Goal: Find specific page/section: Find specific page/section

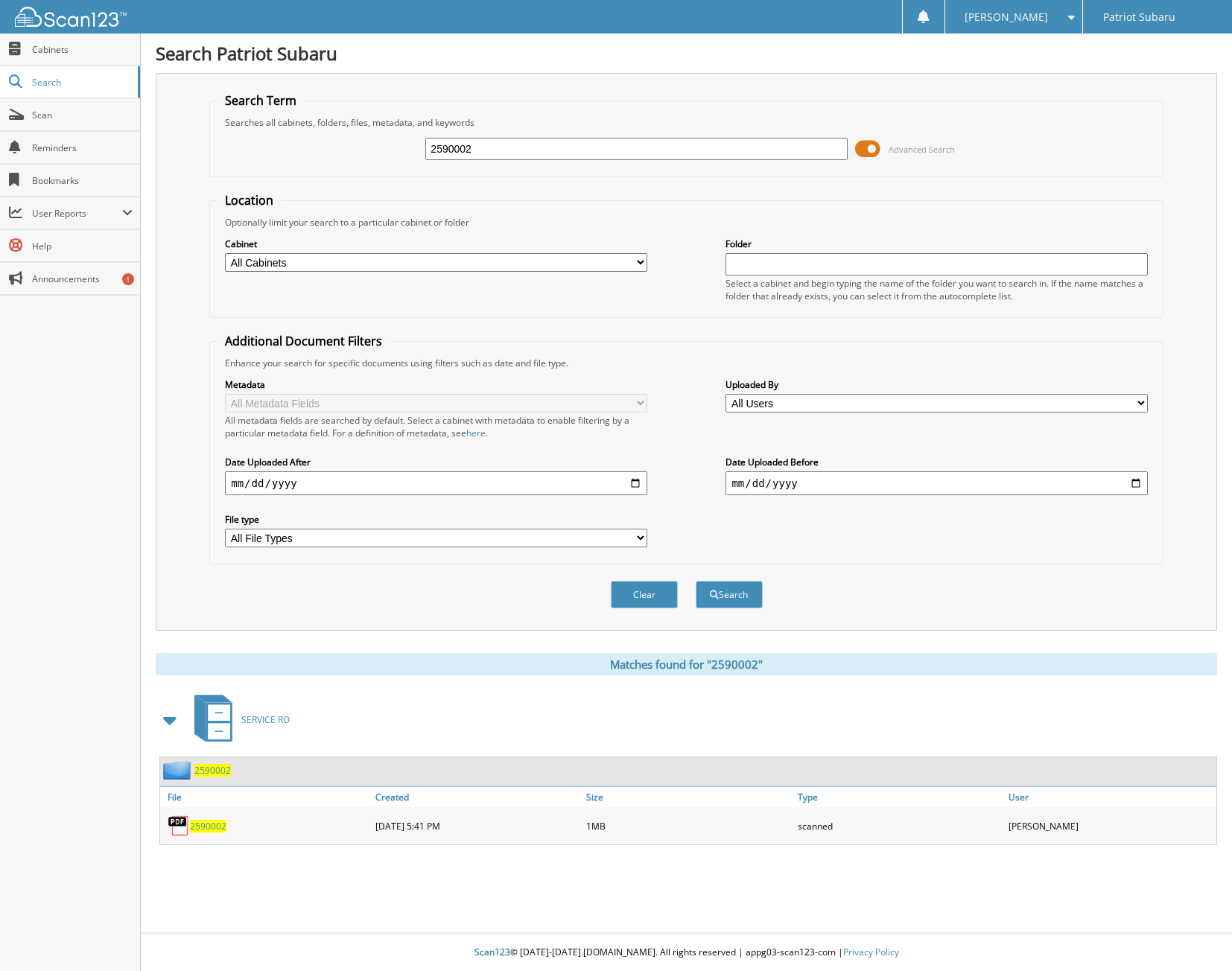
click at [474, 147] on input "2590002" at bounding box center [636, 149] width 422 height 22
type input "2512626"
click at [695, 581] on button "Search" at bounding box center [729, 594] width 67 height 28
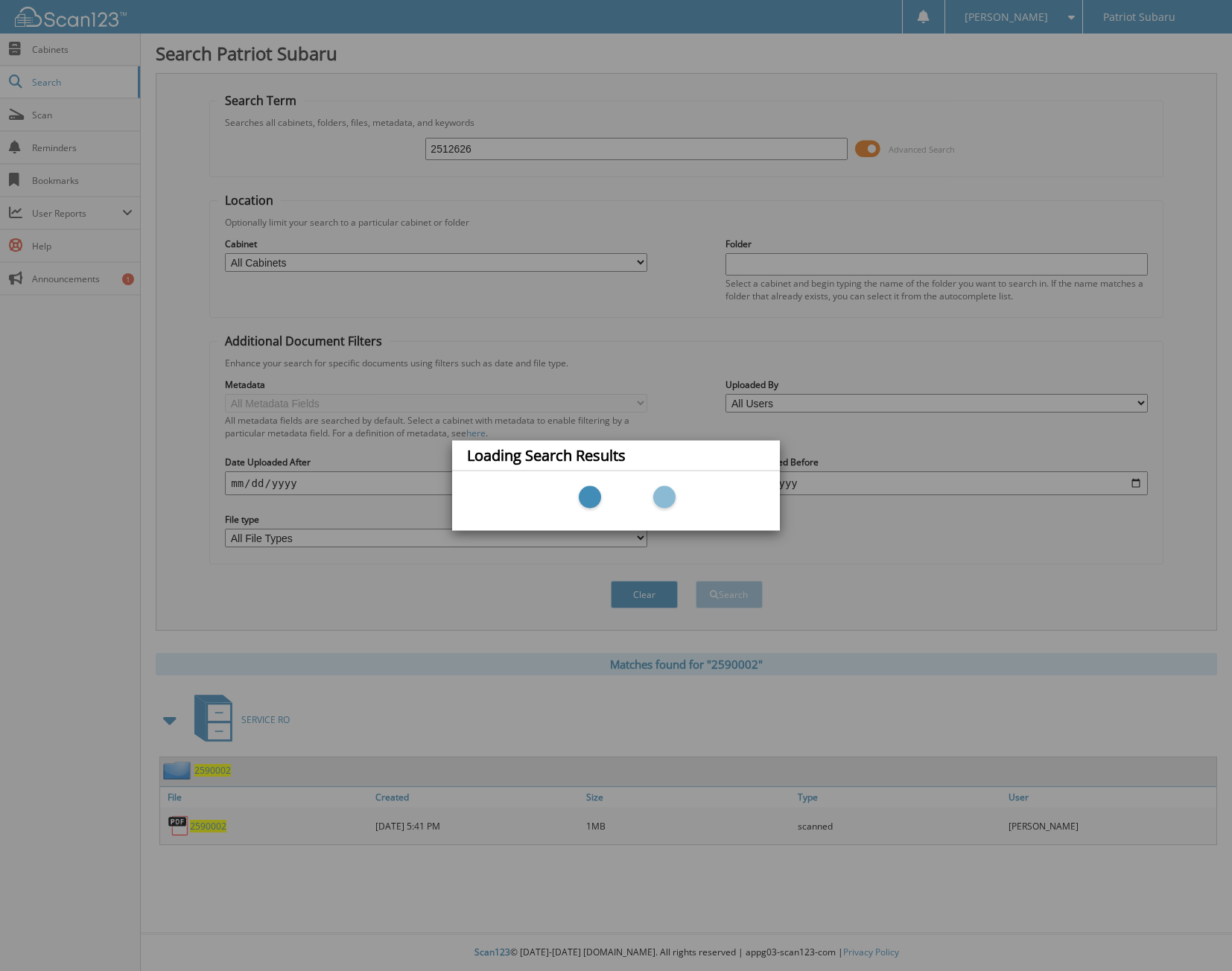
click at [478, 148] on div "Loading Search Results" at bounding box center [616, 486] width 1232 height 971
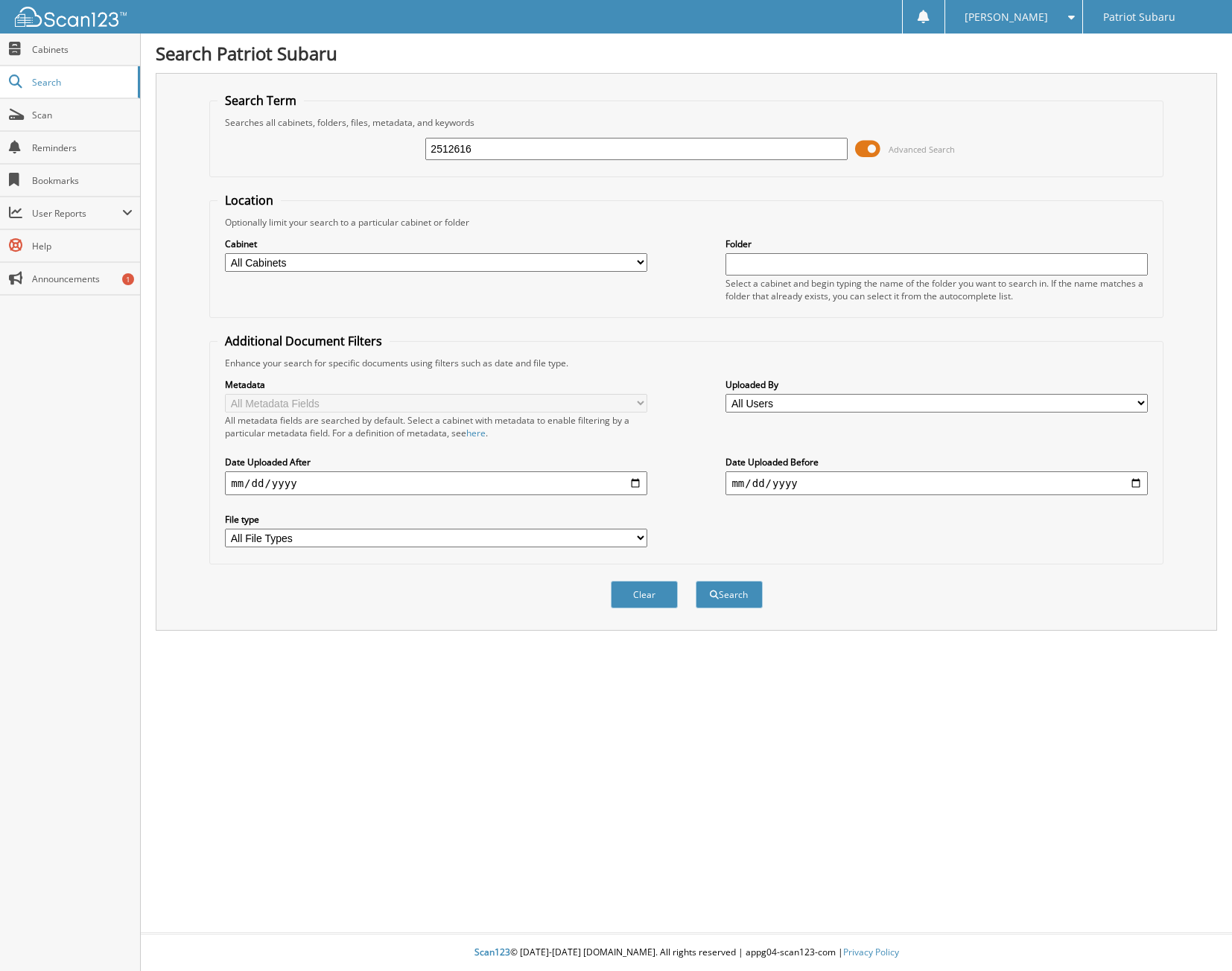
type input "2512616"
click at [695, 581] on button "Search" at bounding box center [729, 594] width 67 height 28
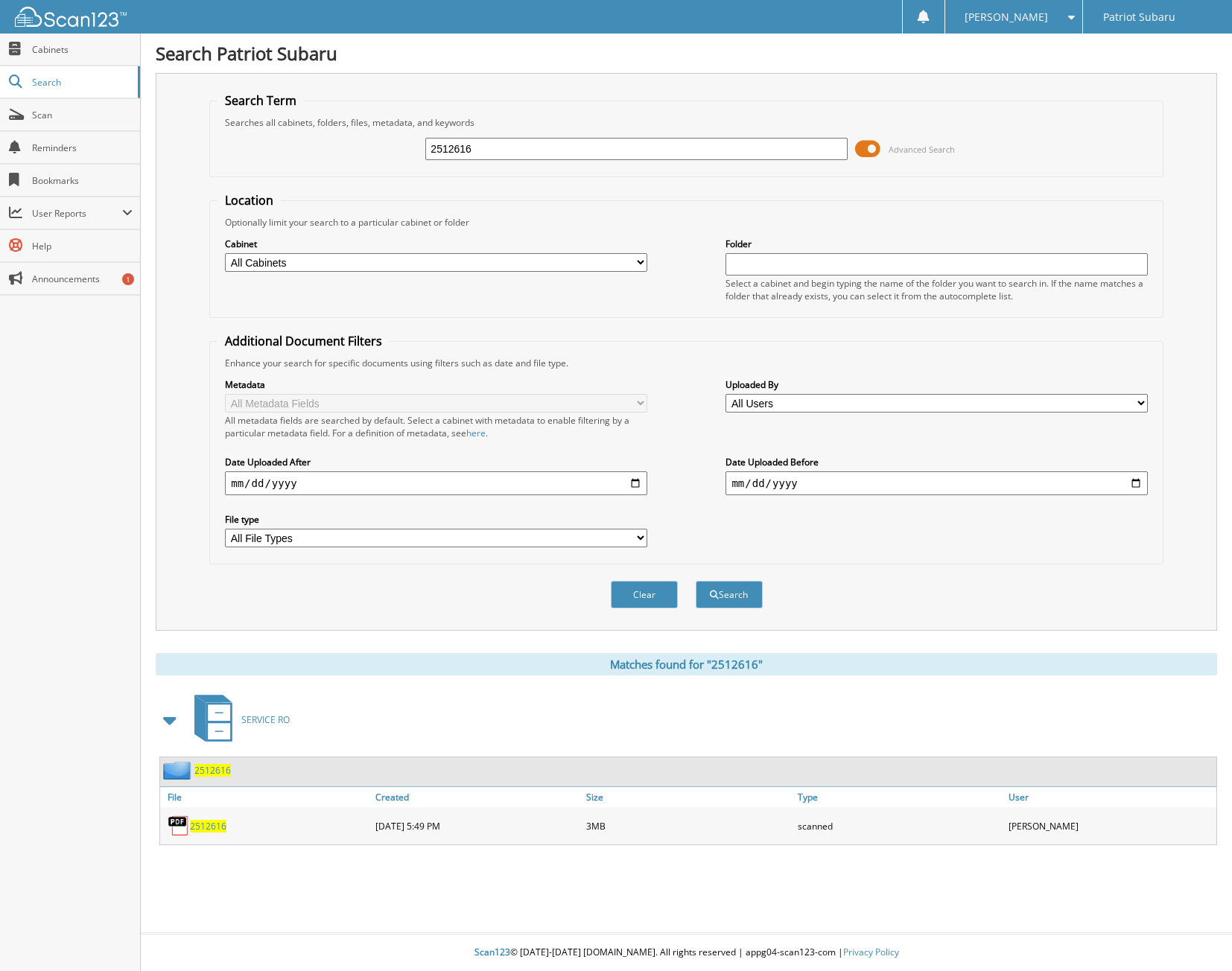
click at [198, 830] on span "2512616" at bounding box center [208, 826] width 36 height 13
